Goal: Task Accomplishment & Management: Manage account settings

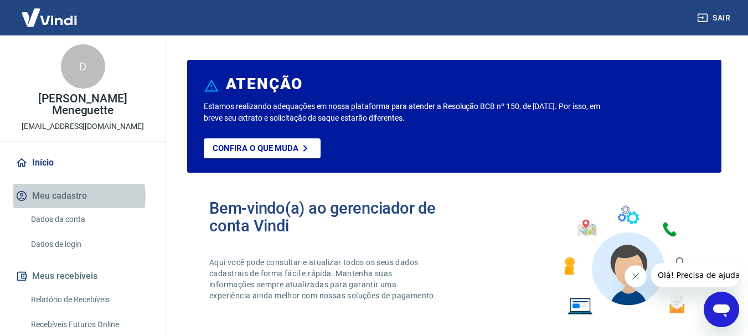
click at [75, 185] on button "Meu cadastro" at bounding box center [82, 196] width 139 height 24
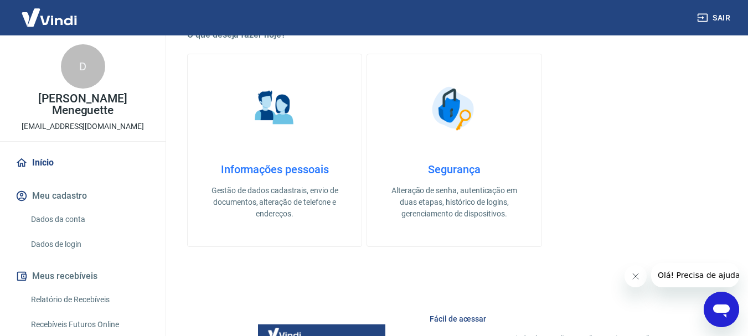
scroll to position [388, 0]
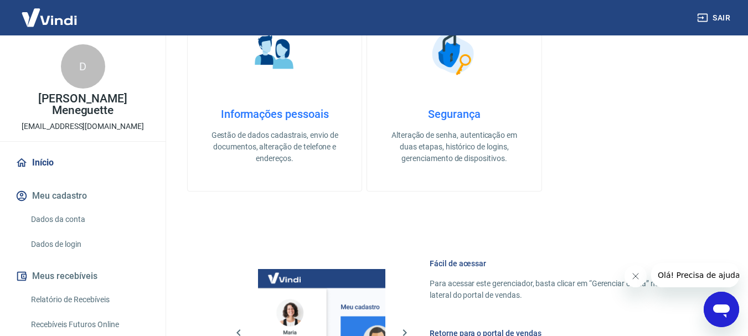
click at [276, 146] on p "Gestão de dados cadastrais, envio de documentos, alteração de telefone e endere…" at bounding box center [275, 147] width 138 height 35
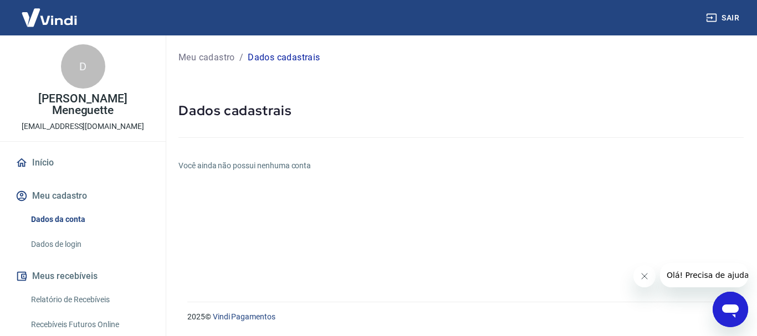
click at [81, 233] on link "Dados de login" at bounding box center [90, 244] width 126 height 23
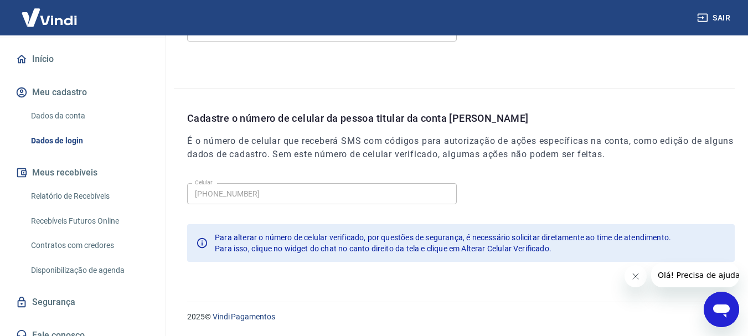
scroll to position [263, 0]
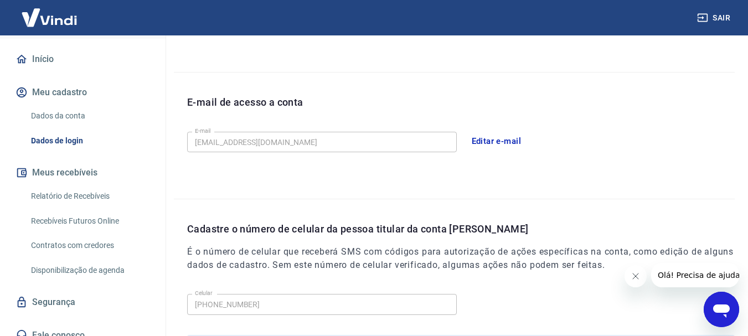
click at [485, 143] on button "Editar e-mail" at bounding box center [497, 141] width 62 height 23
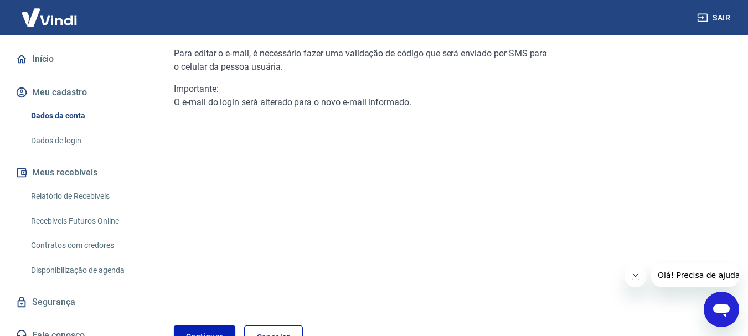
scroll to position [185, 0]
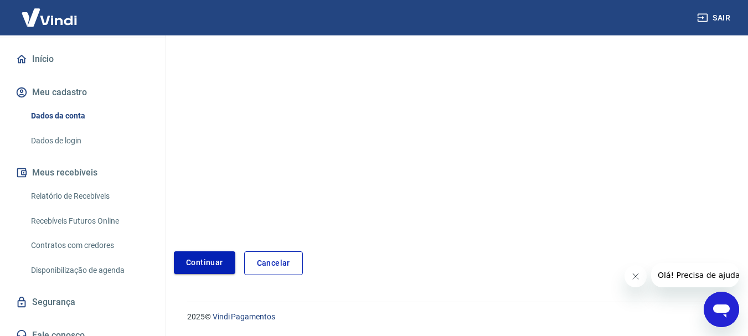
click at [209, 270] on link "Continuar" at bounding box center [204, 263] width 61 height 23
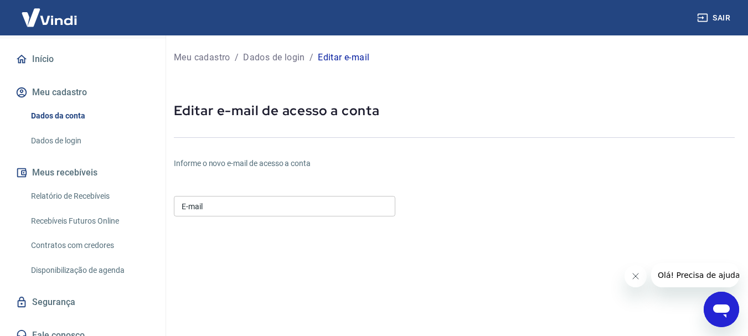
click at [283, 207] on input "E-mail" at bounding box center [285, 206] width 222 height 20
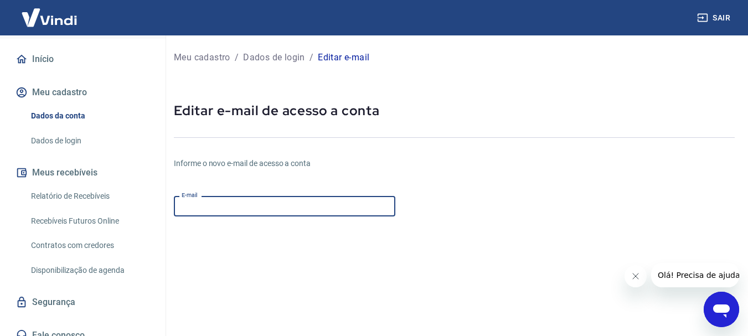
type input "[EMAIL_ADDRESS][DOMAIN_NAME]"
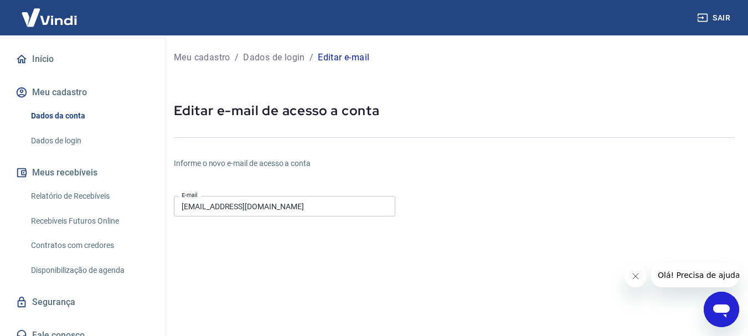
click at [522, 213] on form "E-mail [EMAIL_ADDRESS][DOMAIN_NAME] E-mail Continuar Cancelar" at bounding box center [361, 337] width 374 height 290
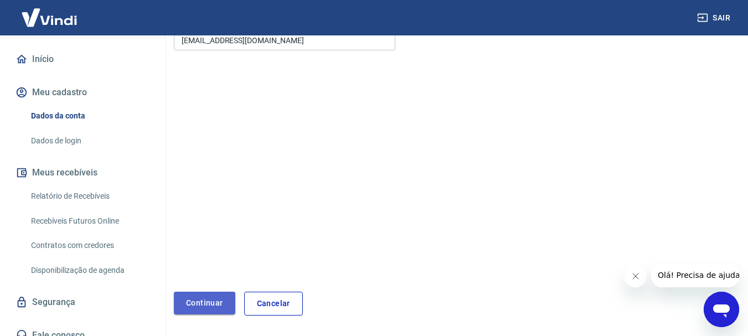
click at [222, 305] on button "Continuar" at bounding box center [204, 303] width 61 height 23
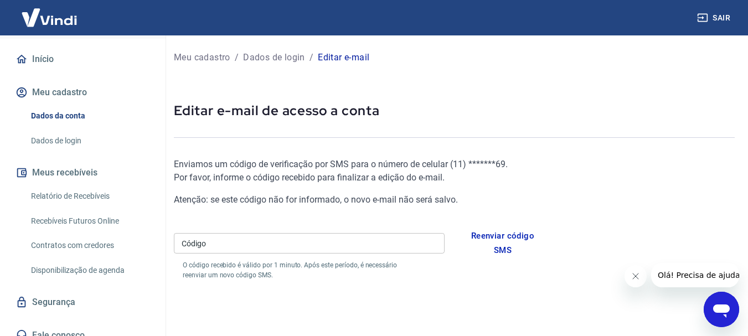
scroll to position [55, 0]
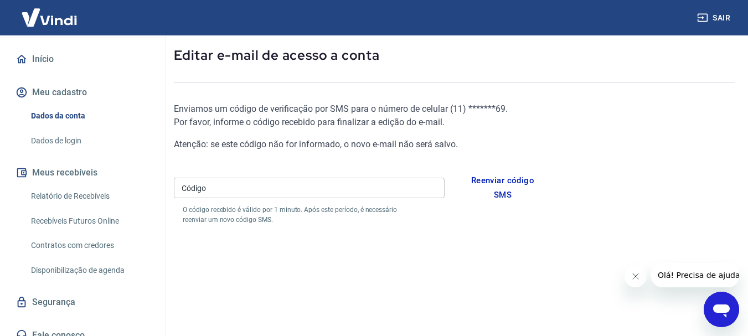
click at [297, 186] on input "Código" at bounding box center [309, 188] width 271 height 20
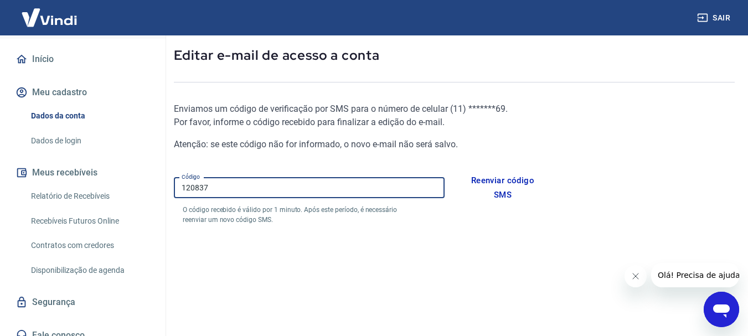
type input "120837"
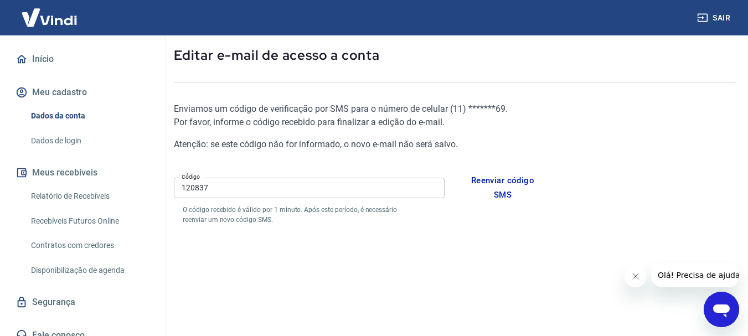
scroll to position [166, 0]
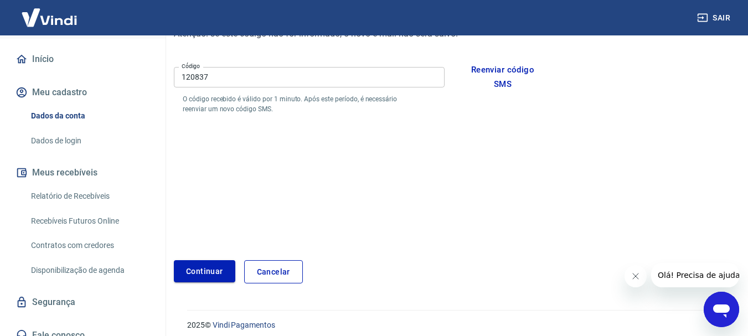
click at [224, 265] on button "Continuar" at bounding box center [204, 271] width 61 height 23
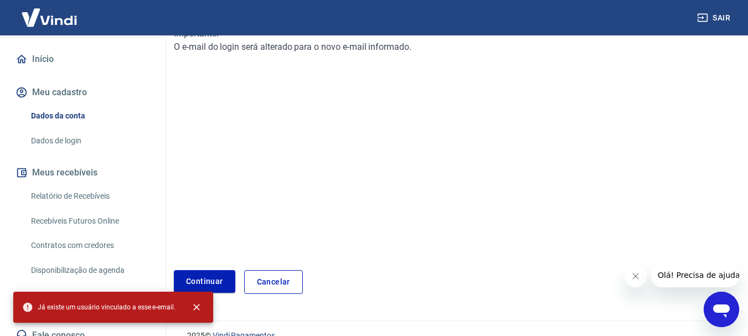
scroll to position [177, 0]
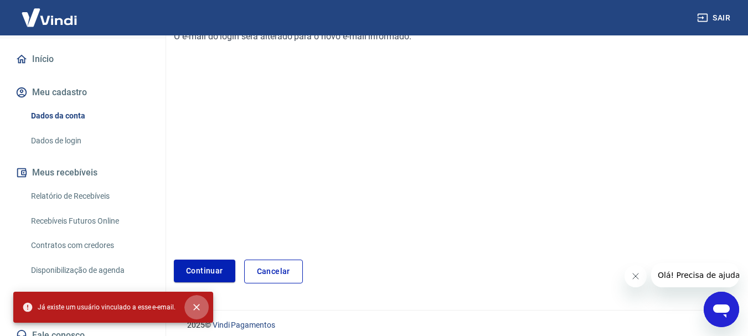
click at [199, 307] on icon "close" at bounding box center [196, 307] width 11 height 11
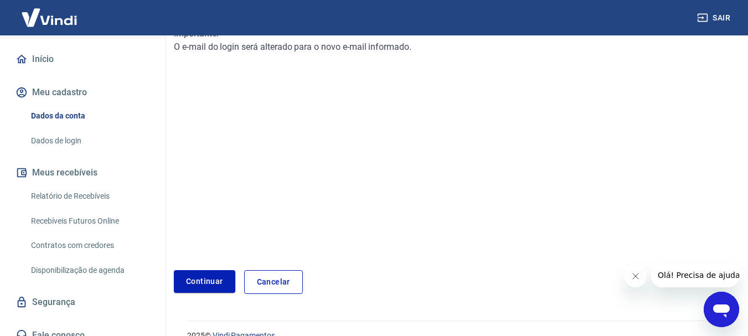
scroll to position [185, 0]
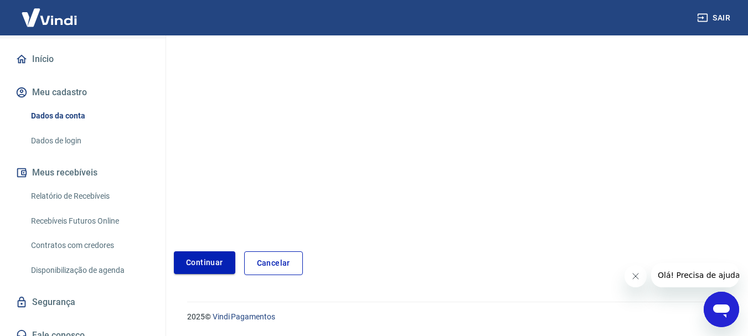
click at [206, 268] on link "Continuar" at bounding box center [204, 263] width 61 height 23
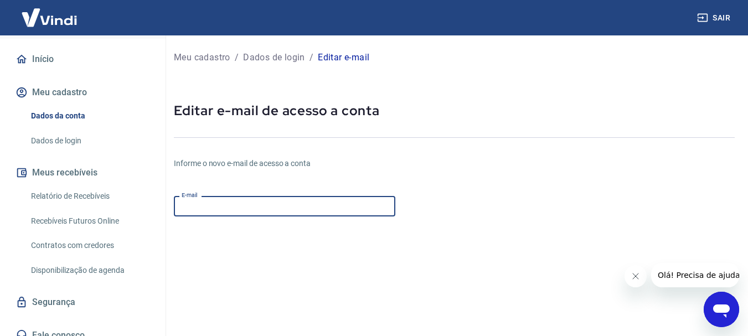
click at [228, 203] on input "E-mail" at bounding box center [285, 206] width 222 height 20
type input "[EMAIL_ADDRESS][DOMAIN_NAME]"
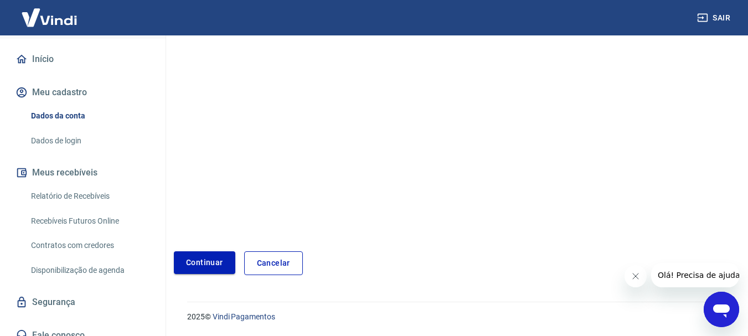
click at [198, 266] on button "Continuar" at bounding box center [204, 263] width 61 height 23
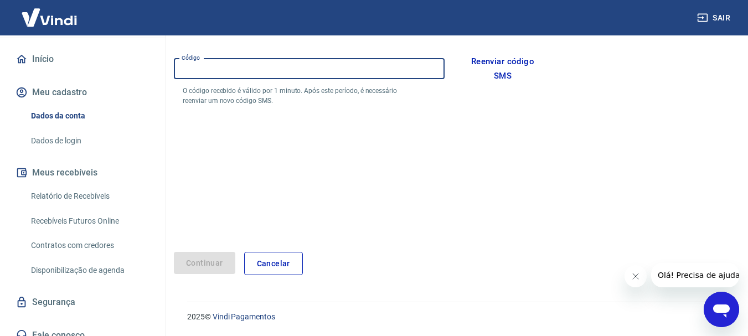
drag, startPoint x: 261, startPoint y: 73, endPoint x: 129, endPoint y: 73, distance: 132.4
type input "012120"
click at [190, 261] on button "Continuar" at bounding box center [204, 263] width 61 height 23
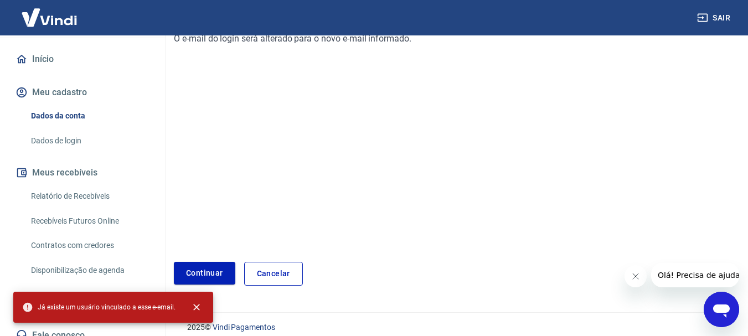
scroll to position [185, 0]
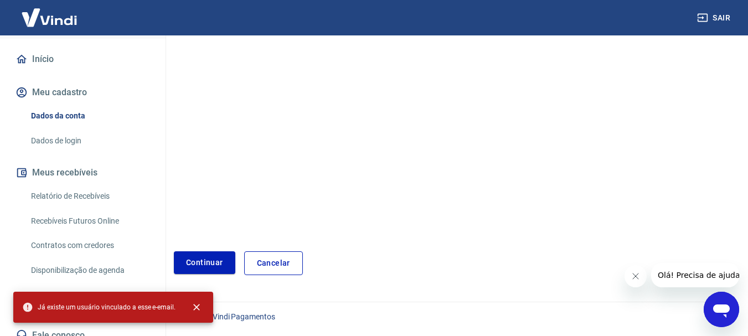
click at [721, 21] on button "Sair" at bounding box center [715, 18] width 40 height 20
